Goal: Information Seeking & Learning: Learn about a topic

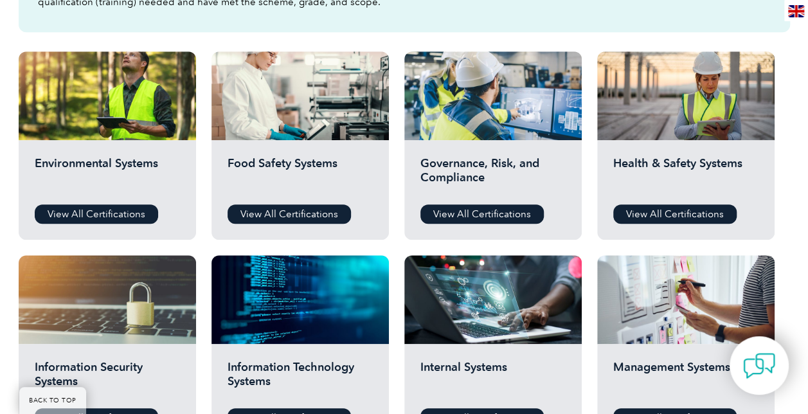
scroll to position [411, 0]
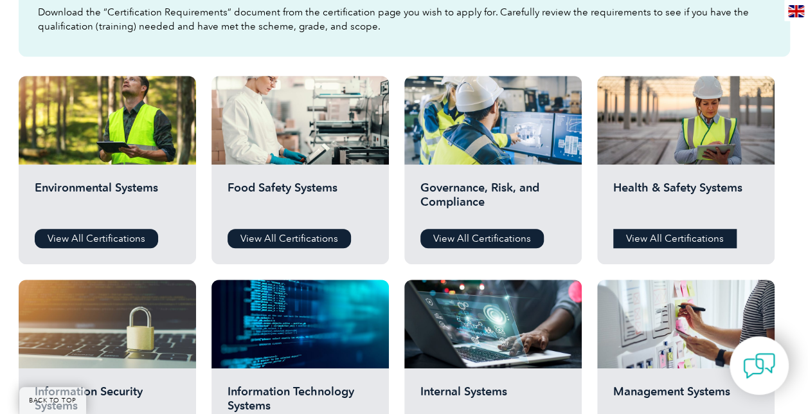
click at [675, 241] on link "View All Certifications" at bounding box center [674, 238] width 123 height 19
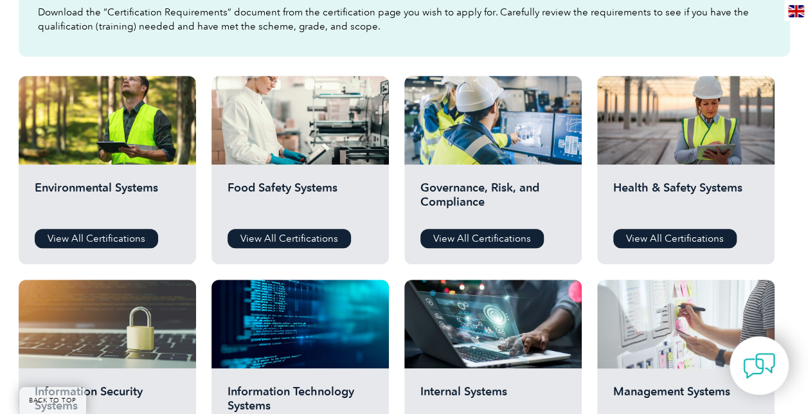
click at [695, 326] on div at bounding box center [685, 324] width 177 height 89
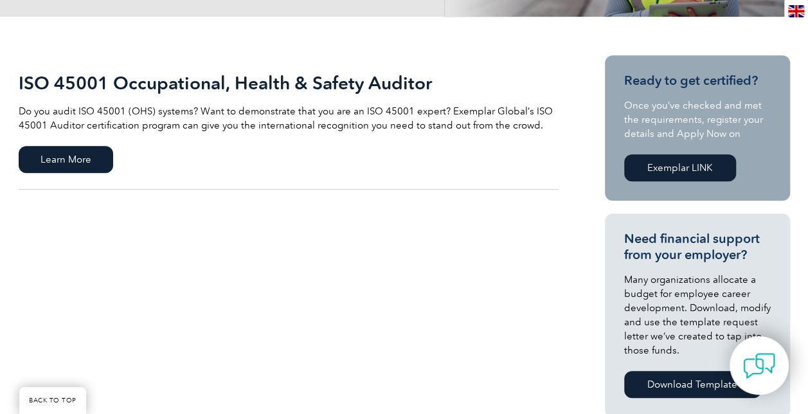
scroll to position [206, 0]
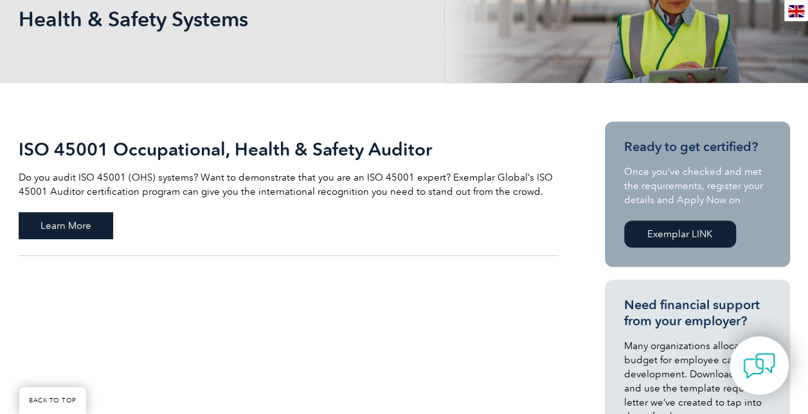
click at [58, 221] on span "Learn More" at bounding box center [66, 225] width 94 height 27
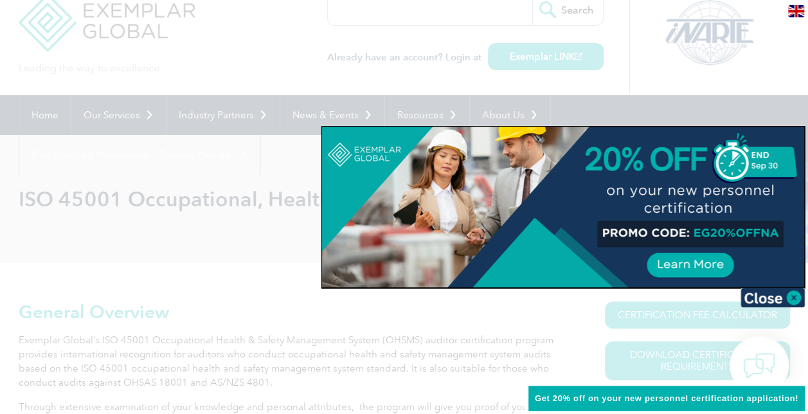
scroll to position [77, 0]
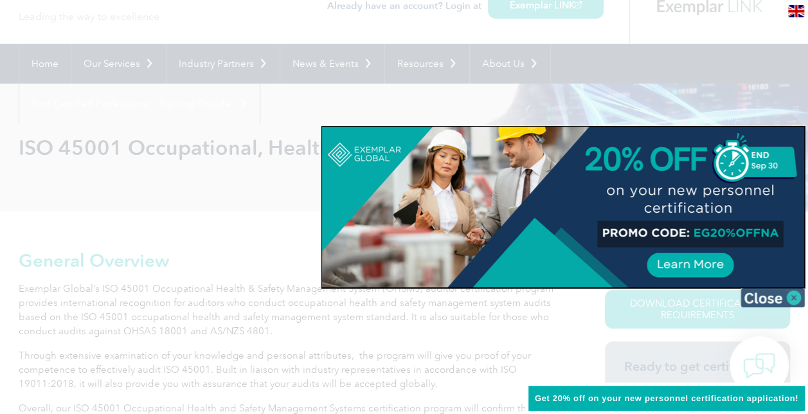
click at [793, 296] on img at bounding box center [772, 297] width 64 height 19
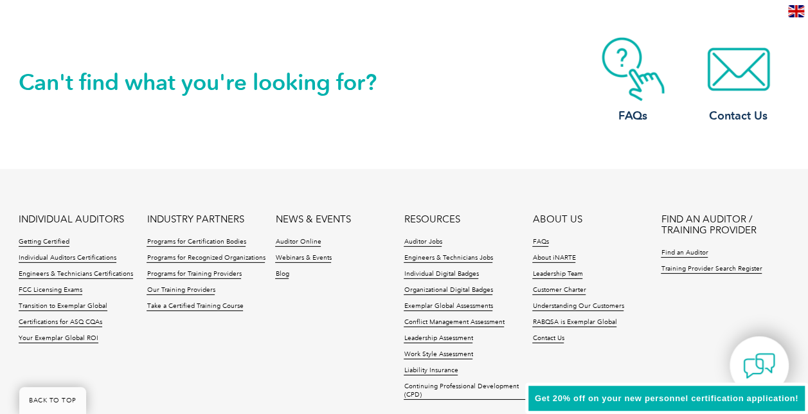
scroll to position [1851, 0]
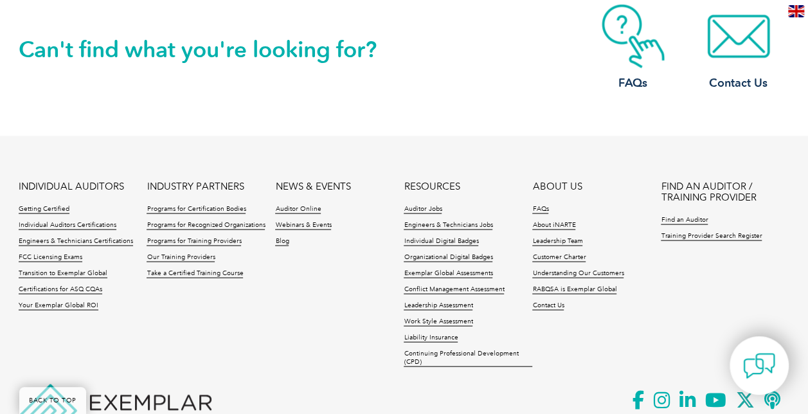
scroll to position [1183, 0]
